Goal: Complete application form

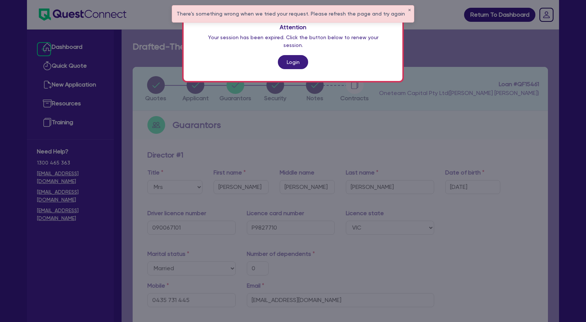
select select "MRS"
select select "VIC"
select select "MARRIED"
select select "PROPERTY"
select select "CASH"
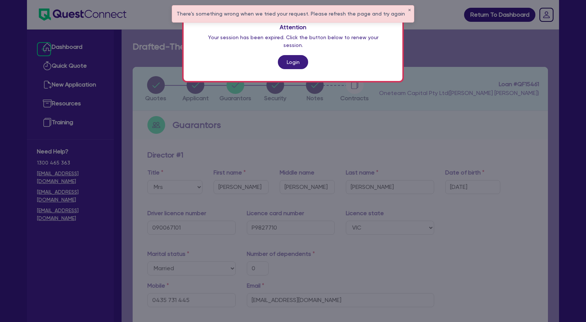
select select "VEHICLE"
select select "HOUSEHOLD_PERSONAL"
select select "CASH"
select select "OTHER"
select select "MORTGAGE"
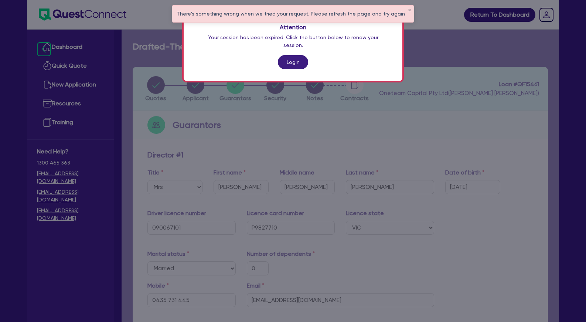
select select "VEHICLE_LOAN"
select select "EQUIPMENT_LOAN"
click at [288, 55] on link "Login" at bounding box center [293, 62] width 30 height 14
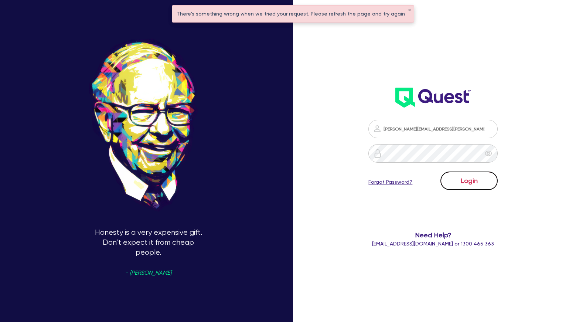
click at [468, 183] on button "Login" at bounding box center [469, 181] width 57 height 18
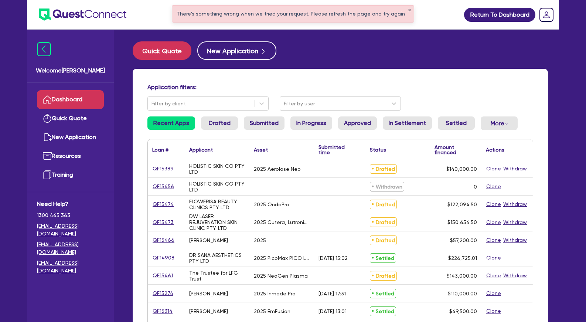
drag, startPoint x: 405, startPoint y: 10, endPoint x: 375, endPoint y: 12, distance: 30.0
click at [408, 10] on button "✕" at bounding box center [409, 11] width 3 height 4
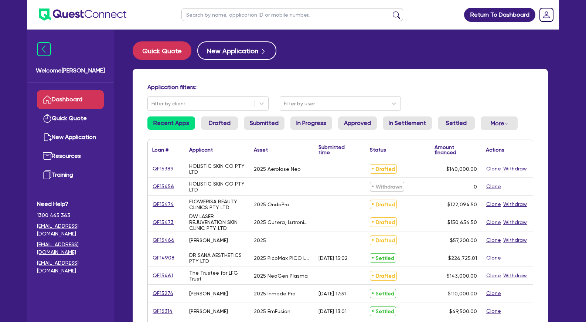
click at [349, 14] on input "text" at bounding box center [293, 14] width 222 height 13
type input "gen"
click at [391, 11] on button "submit" at bounding box center [397, 16] width 12 height 10
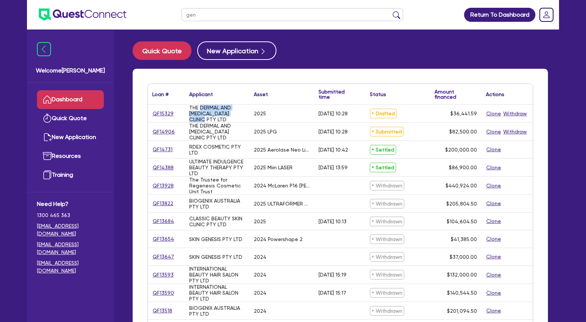
drag, startPoint x: 209, startPoint y: 119, endPoint x: 200, endPoint y: 109, distance: 13.9
click at [200, 109] on div "THE DERMAL AND [MEDICAL_DATA] CLINIC PTY LTD" at bounding box center [217, 114] width 56 height 18
copy div "DERMAL AND [MEDICAL_DATA] CLINIC PTY LTD"
click at [332, 61] on div "Quick Quote New Application Loan # ▲ Applicant ▲ Asset Submitted time ▲ Status …" at bounding box center [341, 256] width 438 height 430
click at [296, 128] on div "2025 LPG" at bounding box center [282, 132] width 65 height 18
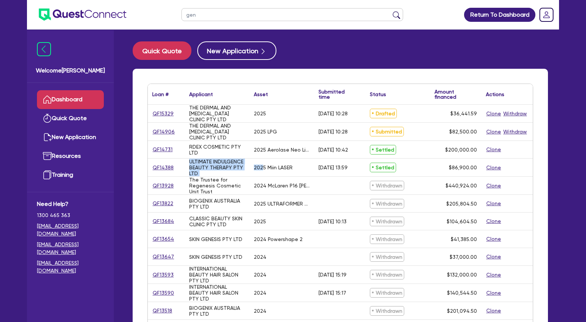
drag, startPoint x: 222, startPoint y: 112, endPoint x: 263, endPoint y: 176, distance: 76.3
click at [263, 176] on div "QF15329 THE DERMAL AND [MEDICAL_DATA] CLINIC PTY LTD 2025 [DATE] 10:28 Drafted …" at bounding box center [340, 266] width 385 height 322
click at [263, 176] on div "2025 Miin LASER" at bounding box center [282, 168] width 65 height 18
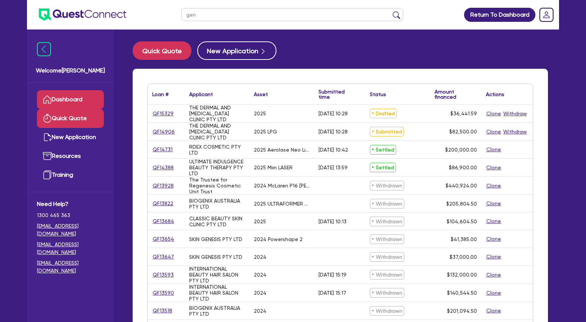
click at [80, 116] on link "Quick Quote" at bounding box center [70, 118] width 67 height 19
select select "Other"
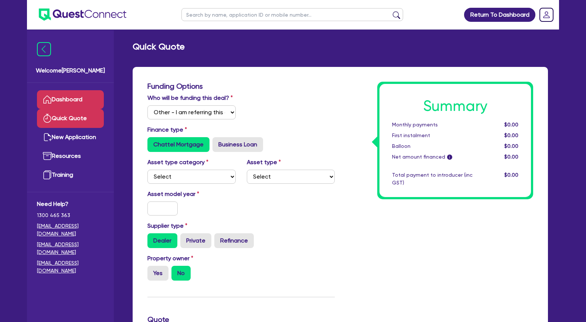
click at [71, 101] on link "Dashboard" at bounding box center [70, 99] width 67 height 19
